Goal: Task Accomplishment & Management: Use online tool/utility

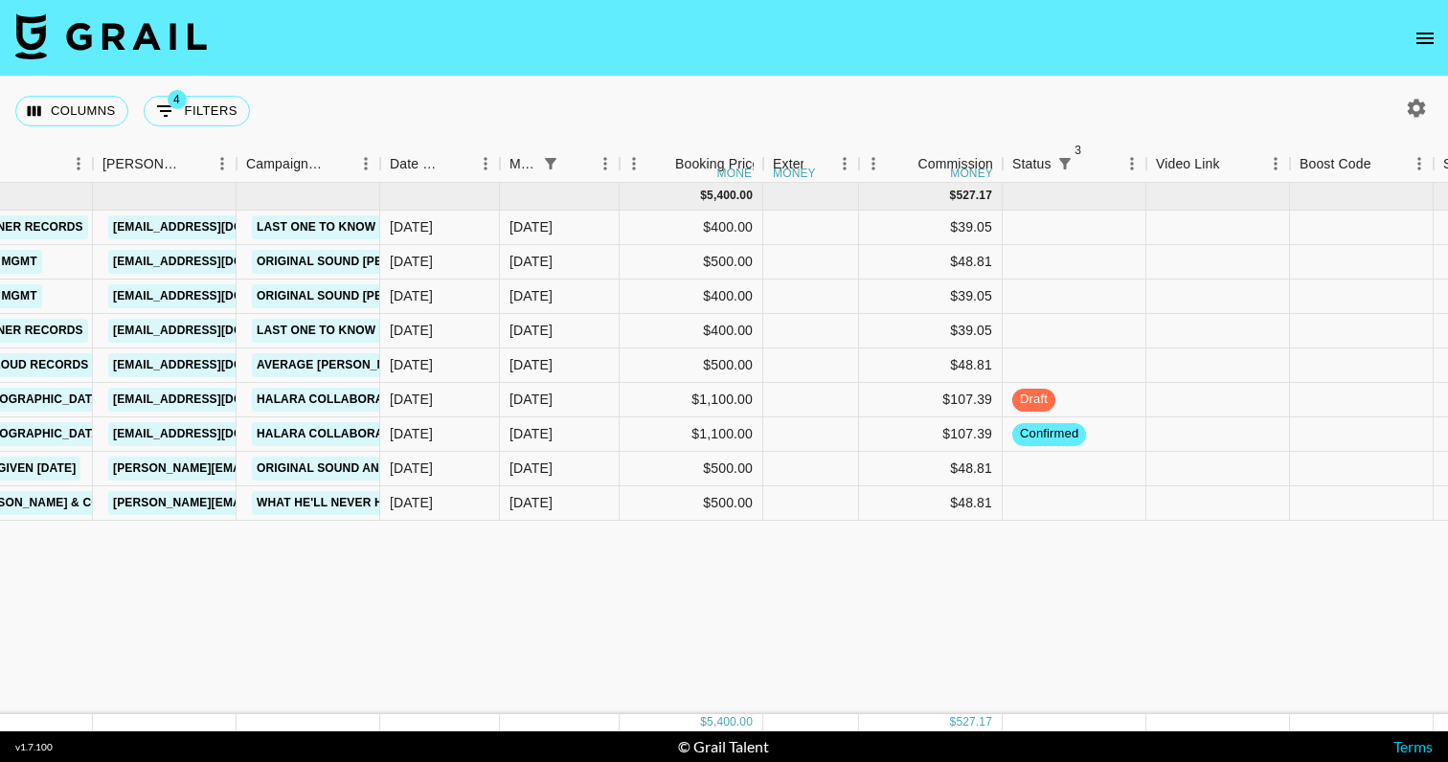
scroll to position [0, 718]
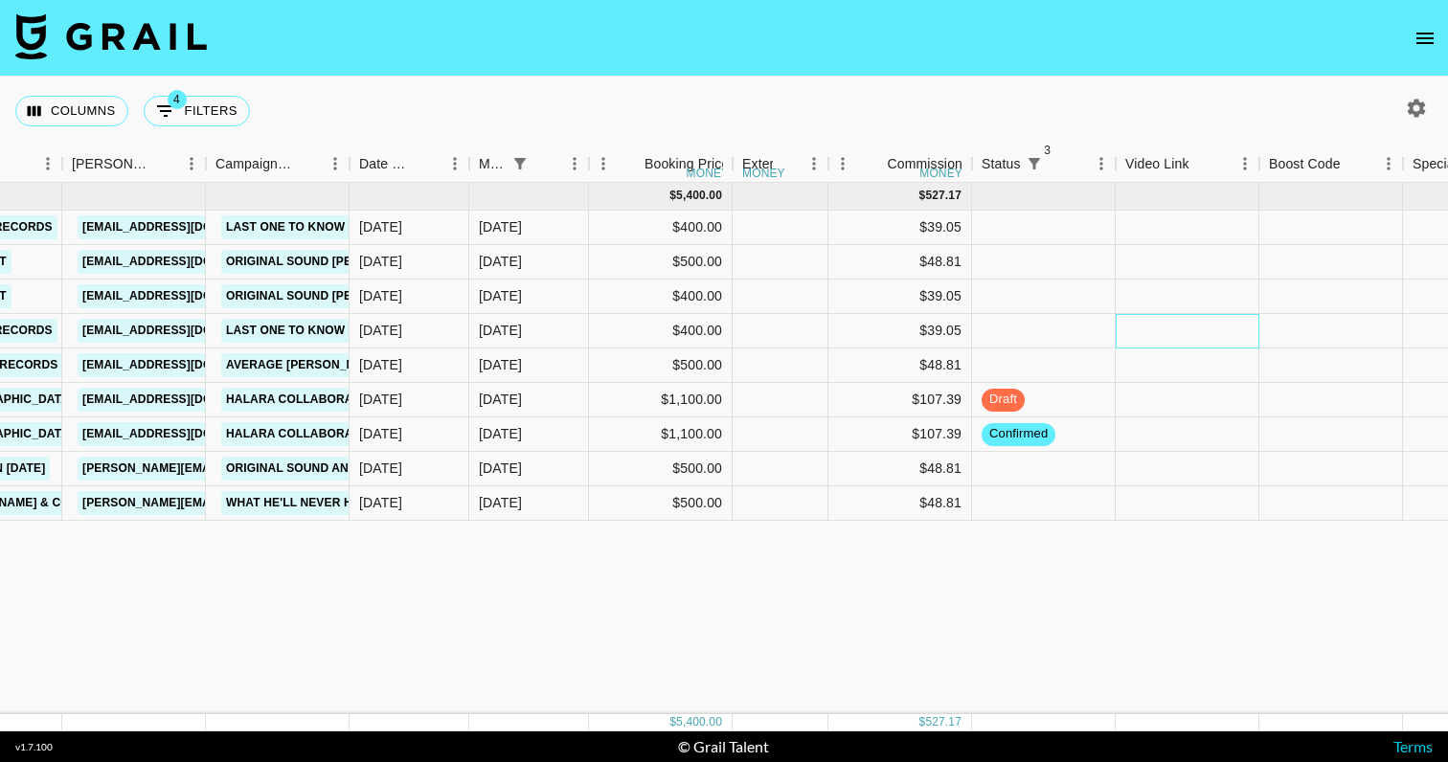
click at [1152, 329] on div at bounding box center [1188, 331] width 144 height 34
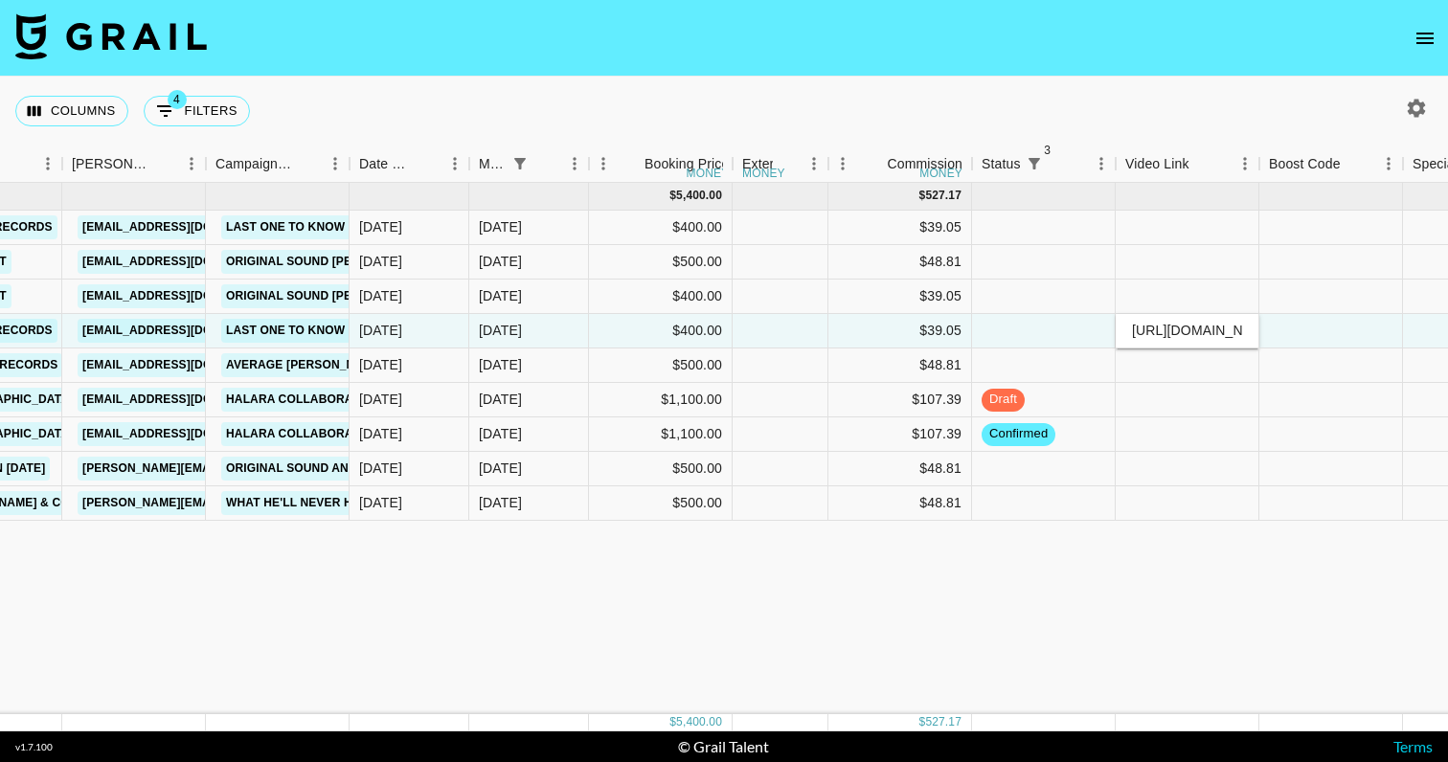
type input "[URL][DOMAIN_NAME]"
click at [1285, 333] on div at bounding box center [1331, 331] width 144 height 34
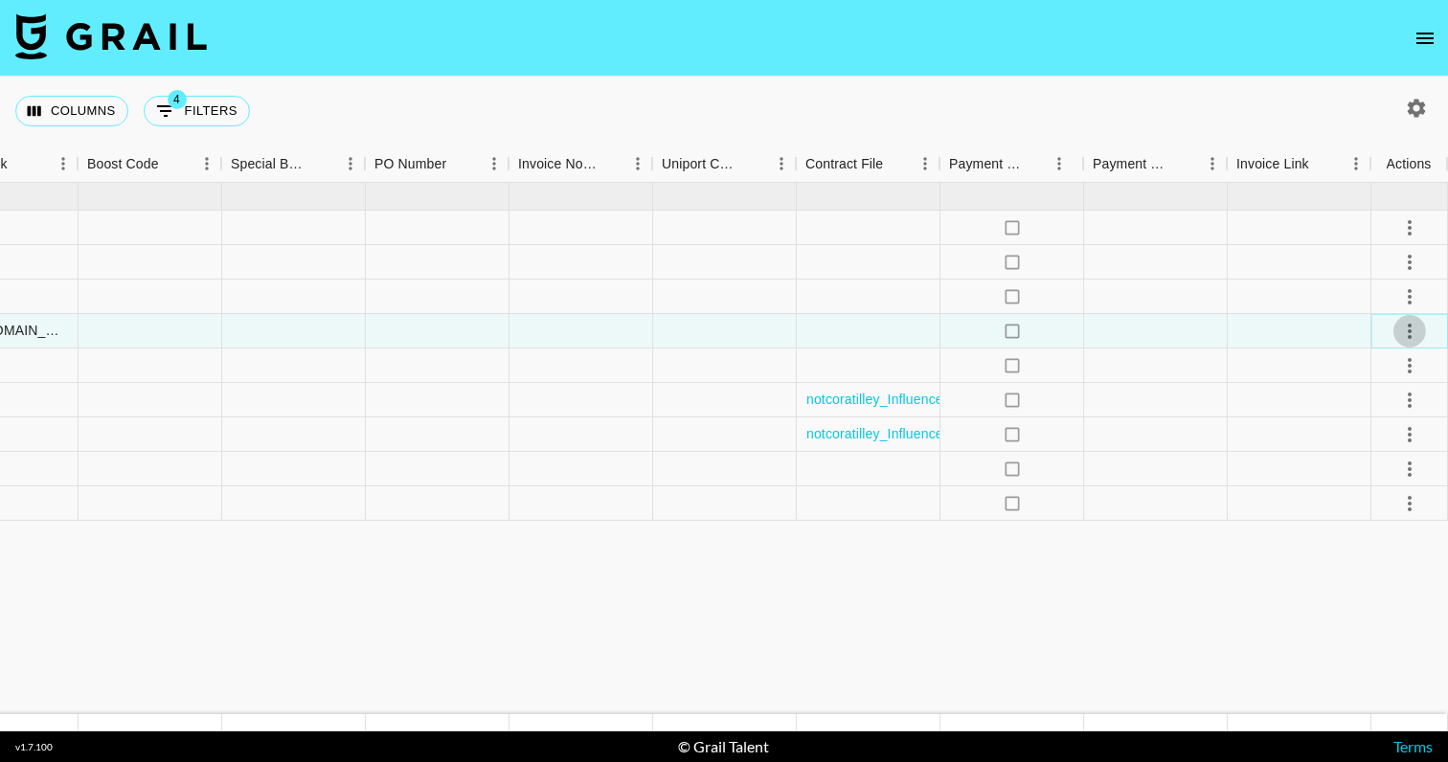
click at [1402, 333] on icon "select merge strategy" at bounding box center [1409, 331] width 23 height 23
click at [1390, 524] on li "Approve" at bounding box center [1386, 510] width 125 height 34
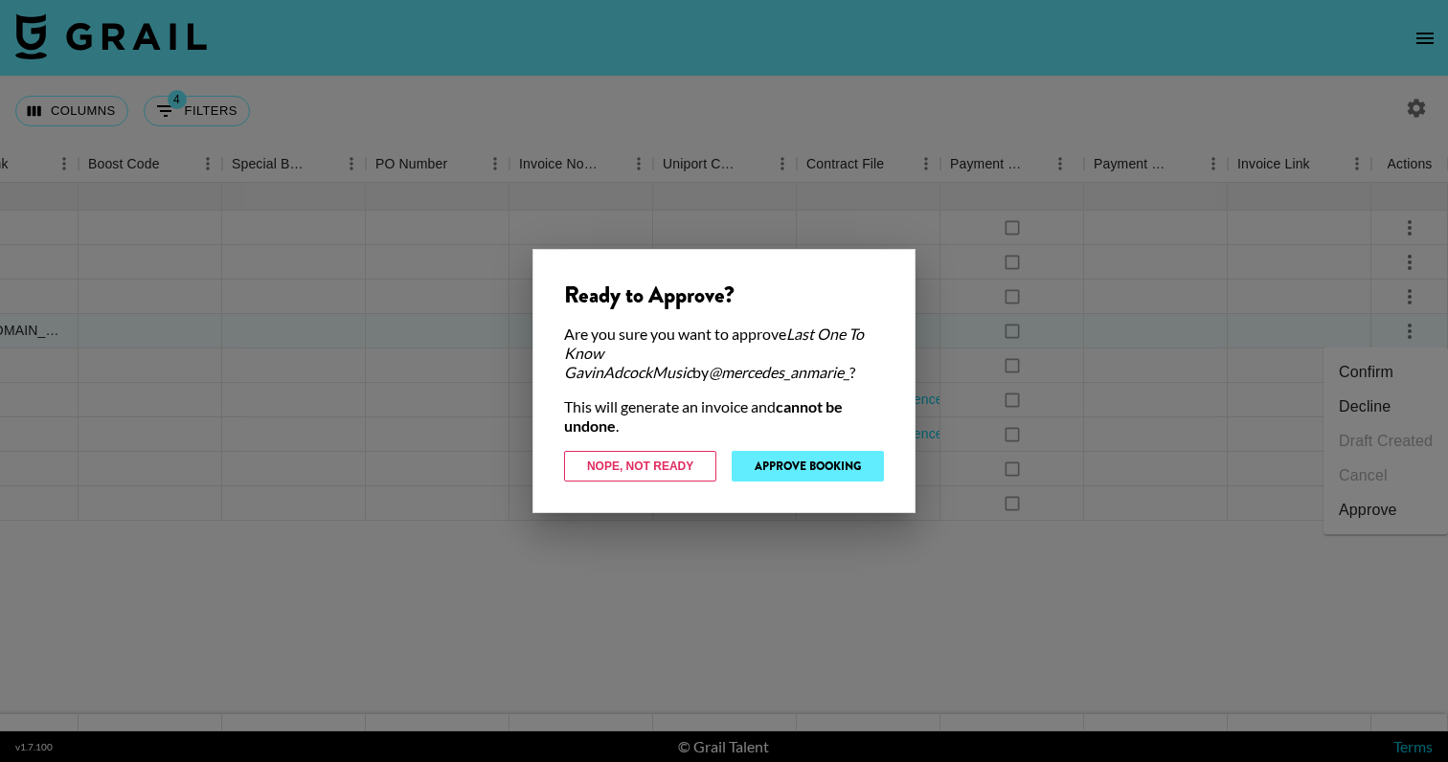
click at [813, 480] on button "Approve Booking" at bounding box center [808, 466] width 152 height 31
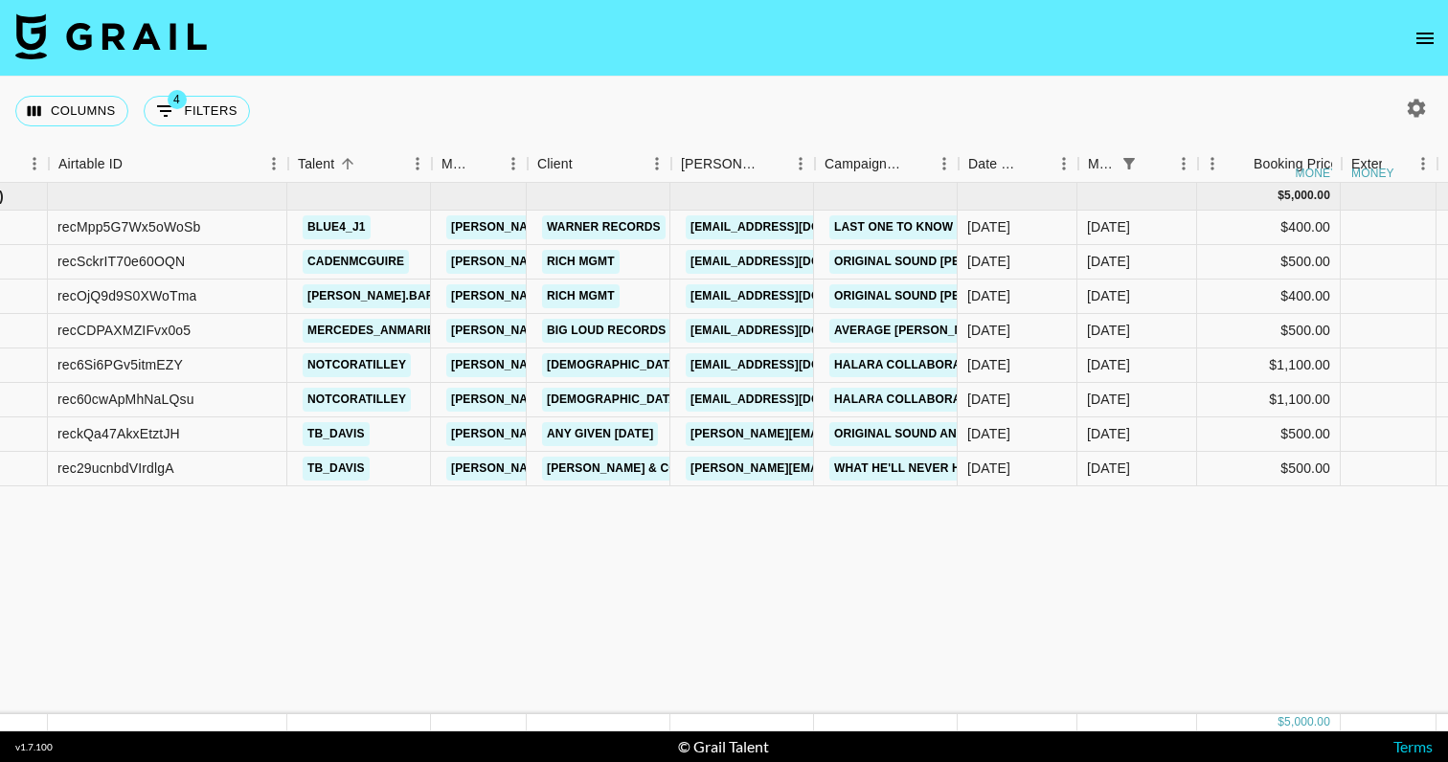
scroll to position [0, 108]
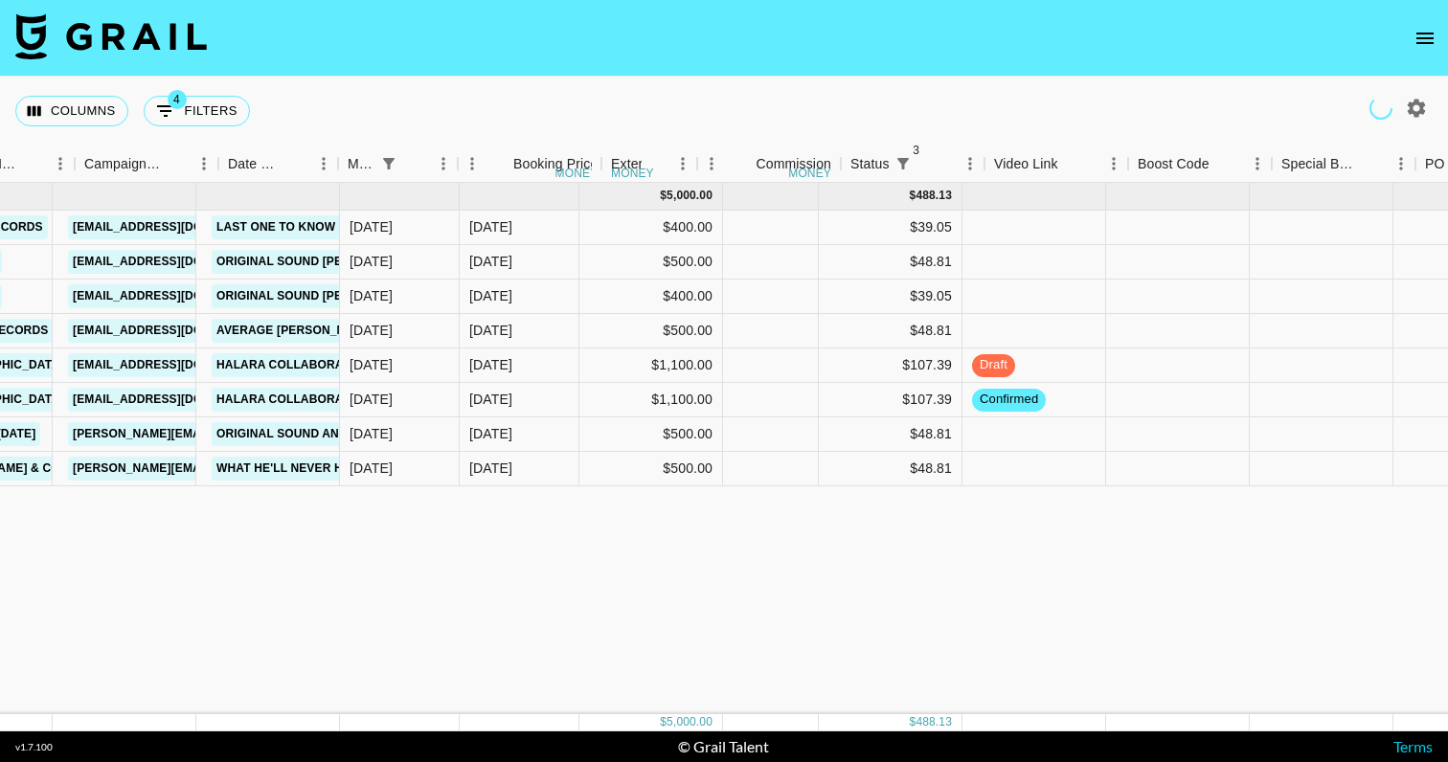
click at [1106, 254] on div at bounding box center [1178, 262] width 144 height 34
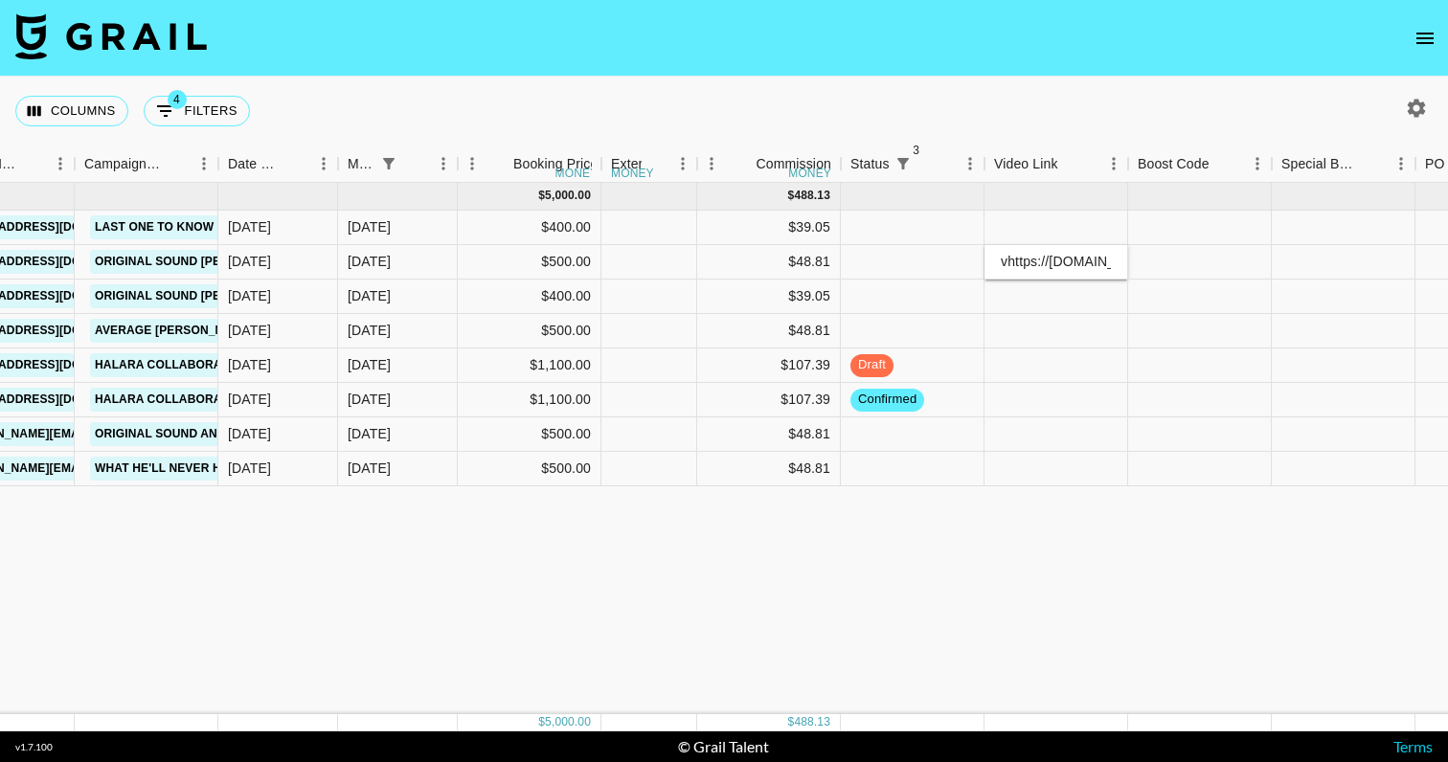
scroll to position [0, 772]
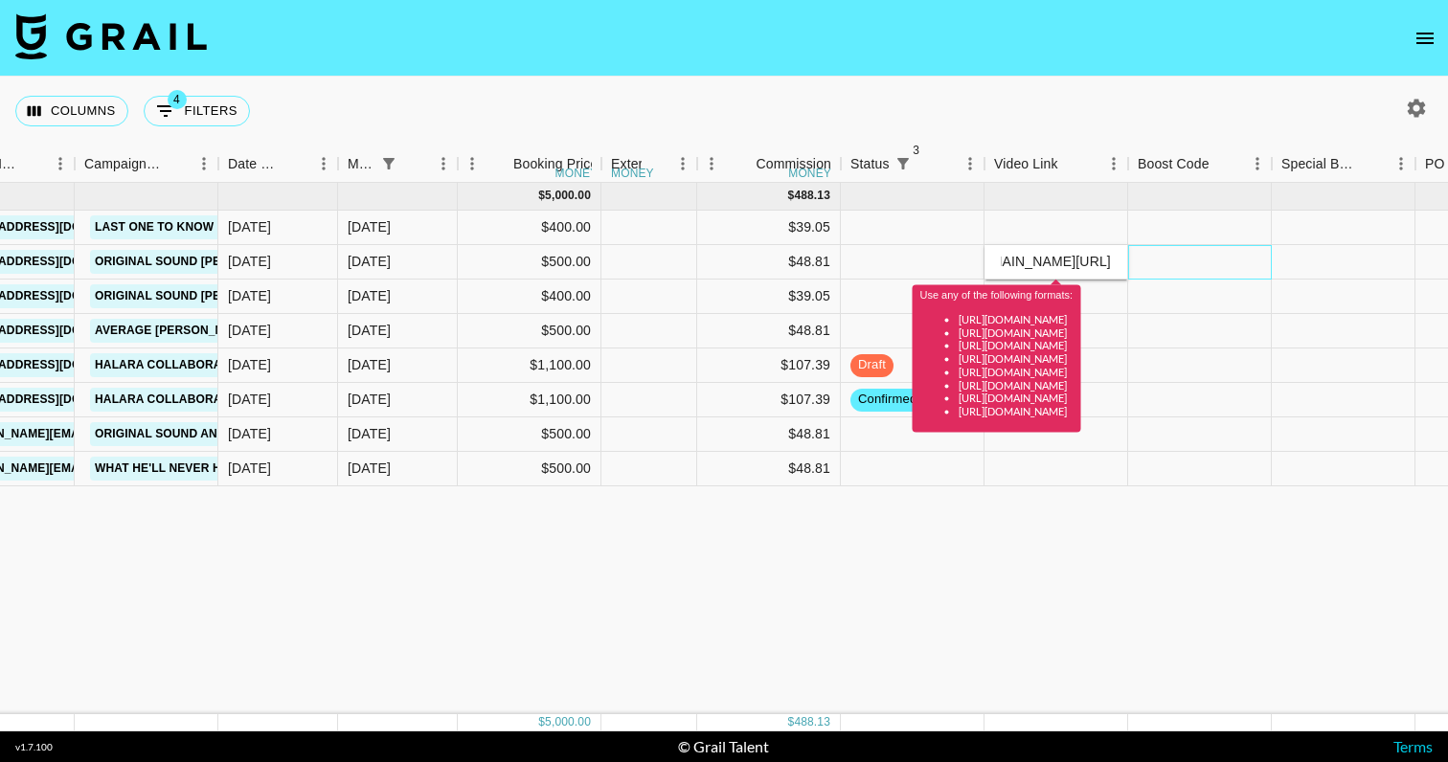
click at [1173, 258] on div at bounding box center [1200, 262] width 144 height 34
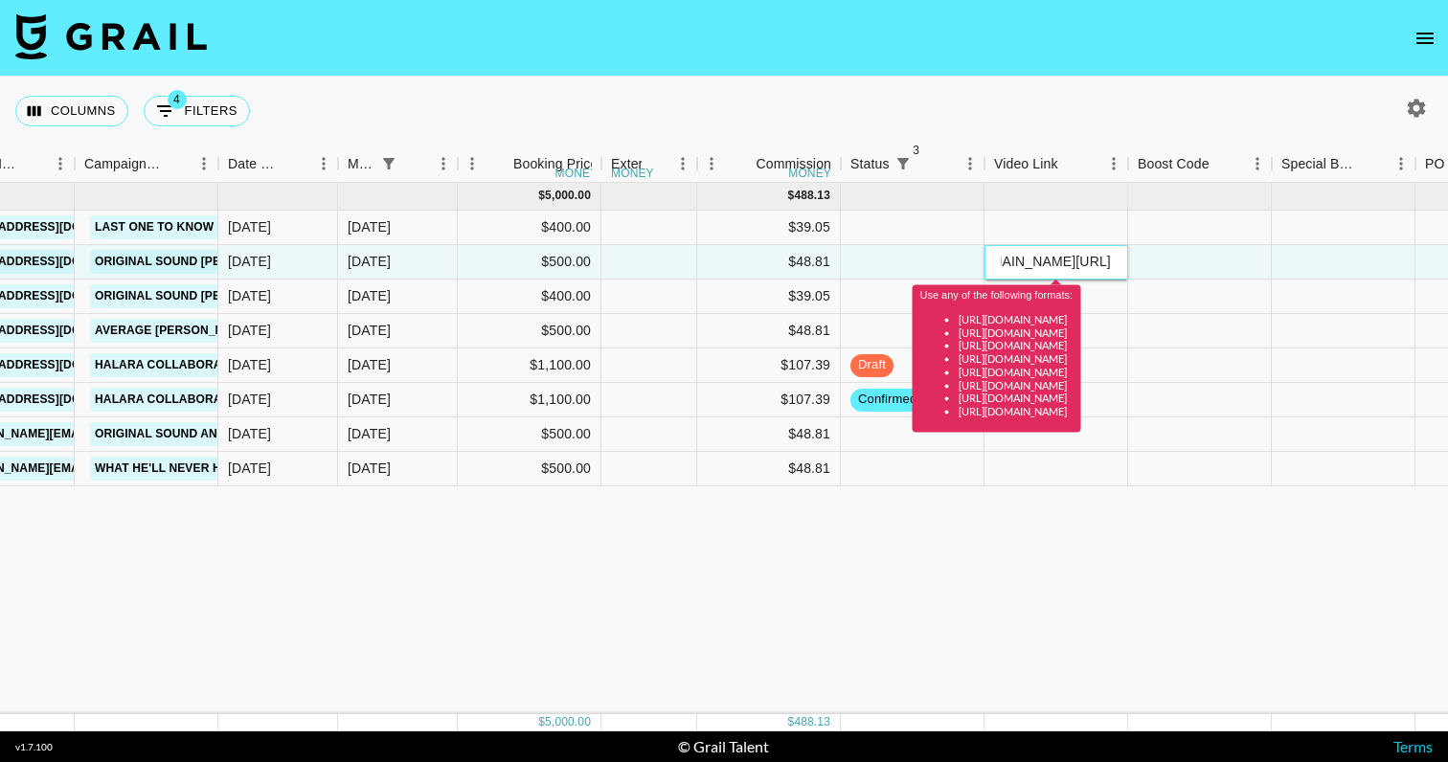
click at [1106, 264] on input "vhttps://[DOMAIN_NAME][URL]" at bounding box center [1056, 261] width 141 height 15
click at [1006, 264] on input "vhttps://[DOMAIN_NAME][URL]" at bounding box center [1056, 261] width 141 height 15
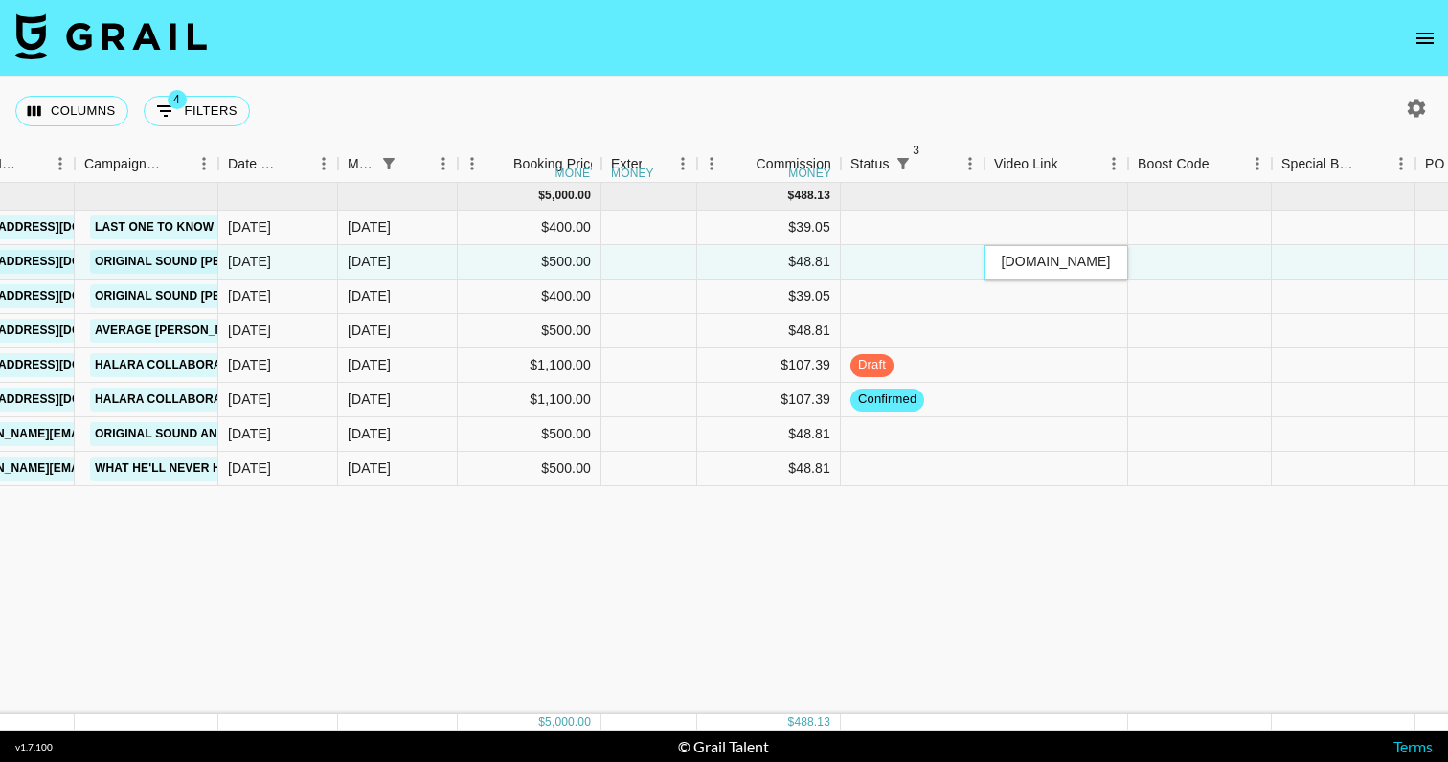
type input "[URL][DOMAIN_NAME]"
click at [1145, 283] on div at bounding box center [1200, 297] width 144 height 34
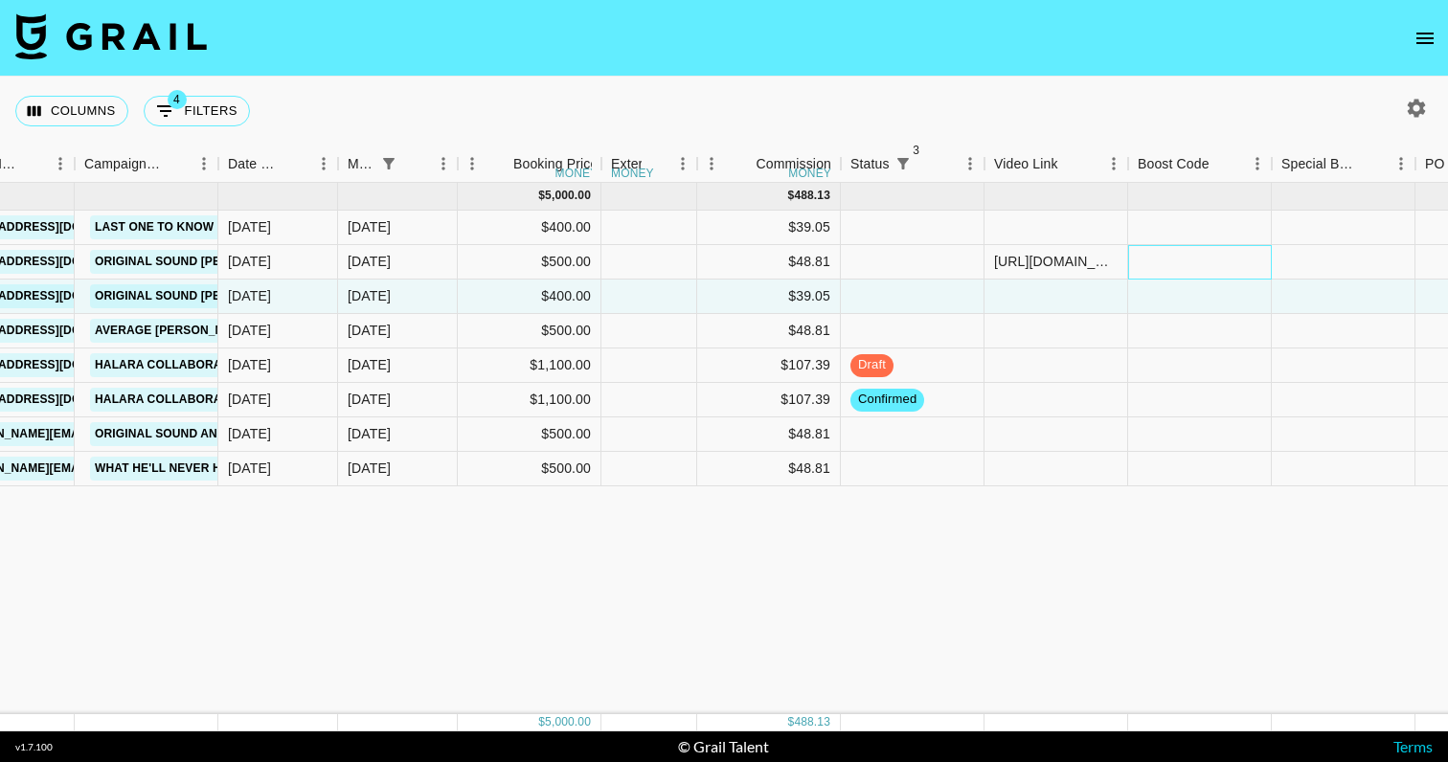
click at [1162, 264] on div at bounding box center [1200, 262] width 144 height 34
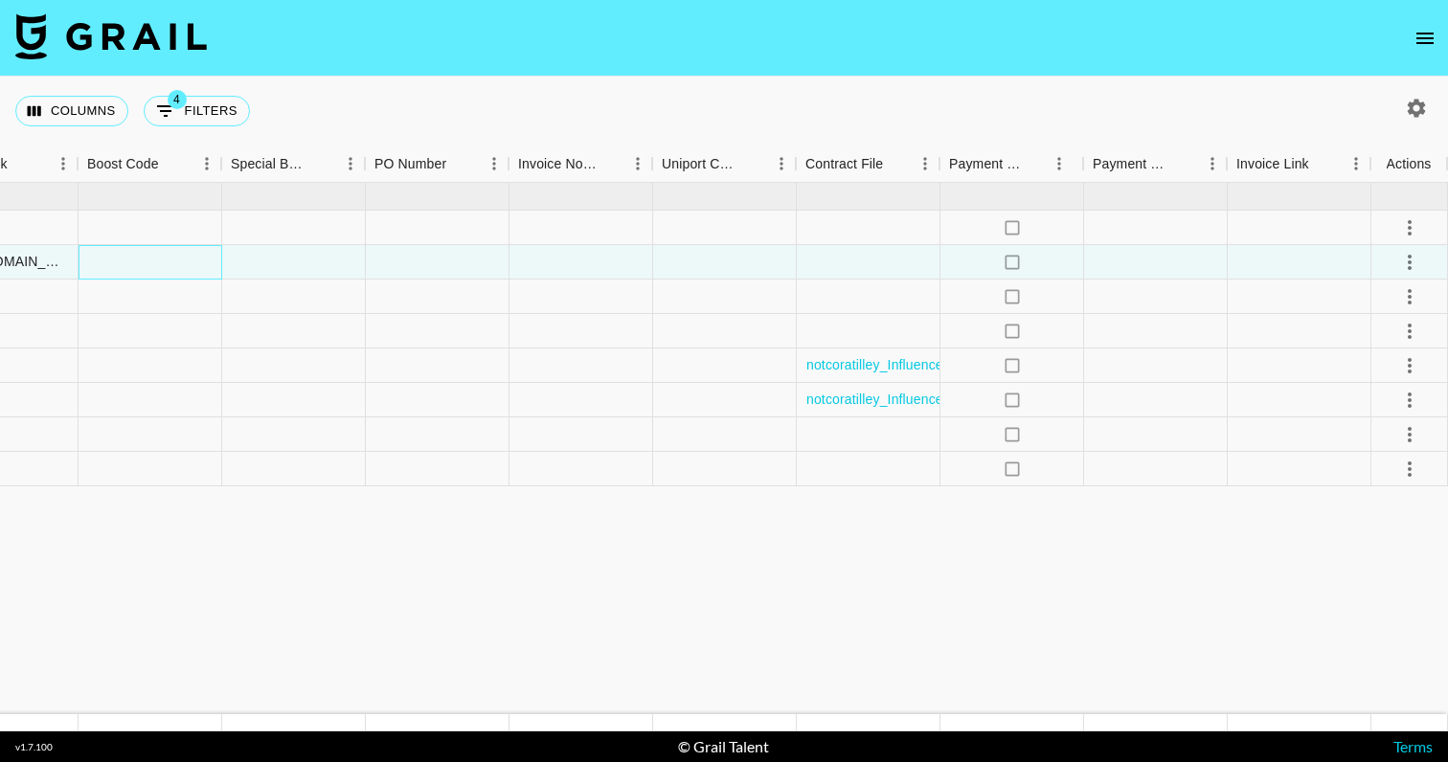
scroll to position [0, 1899]
click at [1409, 259] on icon "select merge strategy" at bounding box center [1409, 262] width 23 height 23
click at [1387, 443] on div "Approve" at bounding box center [1368, 441] width 58 height 23
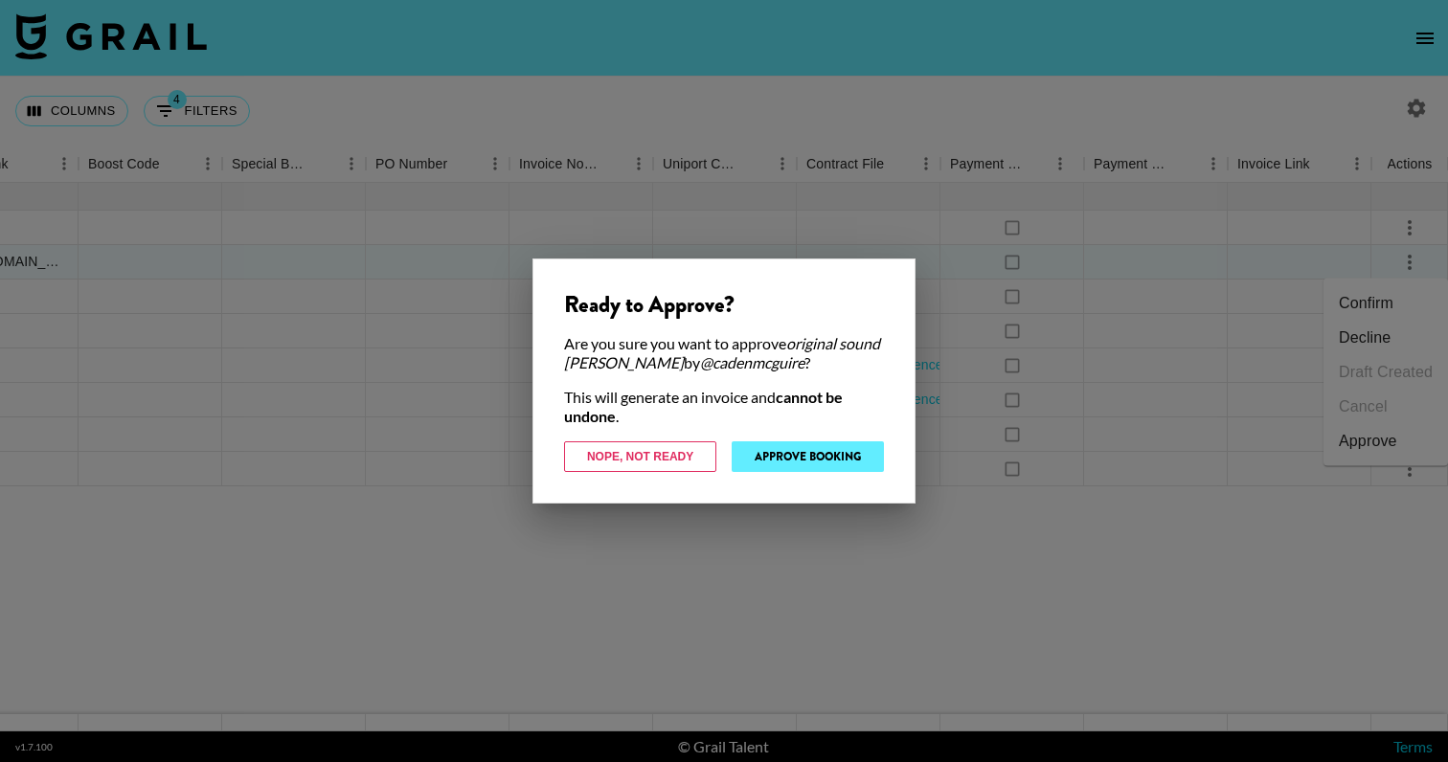
click at [829, 445] on button "Approve Booking" at bounding box center [808, 457] width 152 height 31
